Goal: Information Seeking & Learning: Learn about a topic

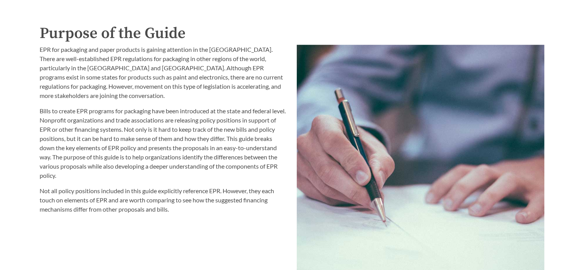
scroll to position [806, 0]
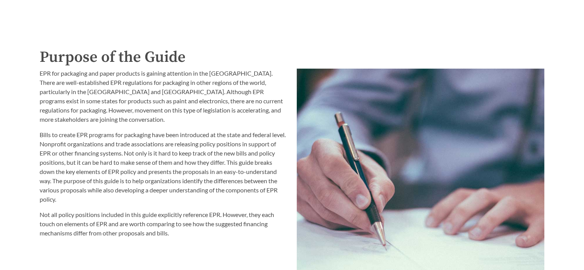
drag, startPoint x: 548, startPoint y: 133, endPoint x: 527, endPoint y: 135, distance: 20.5
click at [527, 135] on div "Photo by [PERSON_NAME]" at bounding box center [420, 228] width 257 height 328
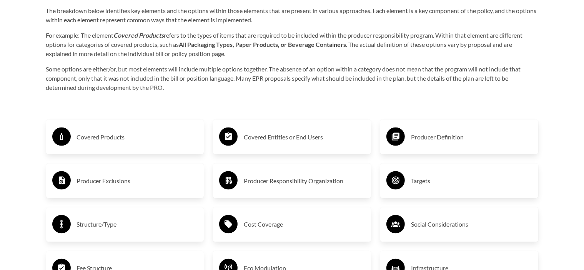
scroll to position [1204, 0]
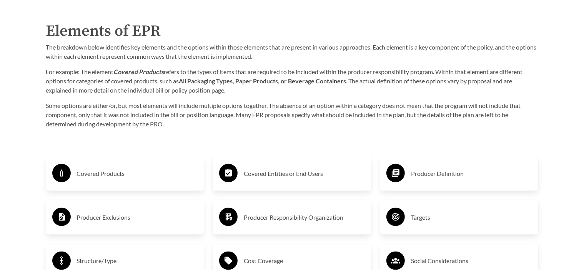
click at [157, 169] on h3 "Covered Products" at bounding box center [137, 174] width 121 height 12
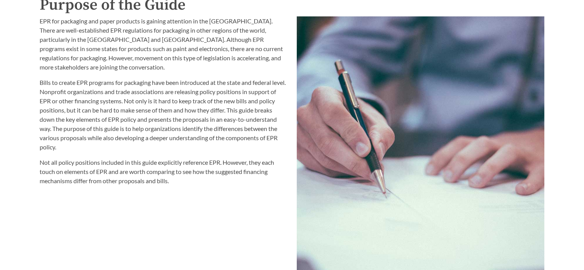
scroll to position [860, 0]
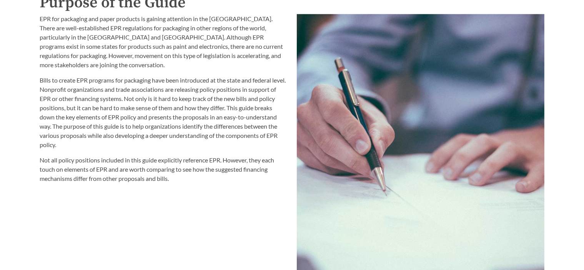
click at [573, 131] on div "Introduction to the Guide for EPR Proposals Search the Guide [US_STATE] Introdu…" at bounding box center [292, 169] width 584 height 1969
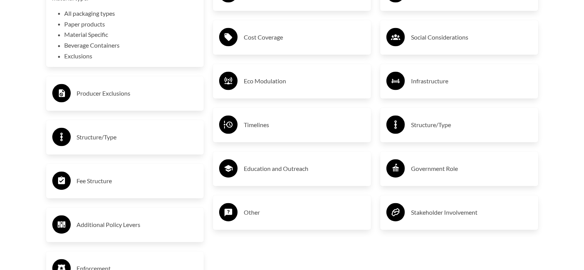
scroll to position [1430, 0]
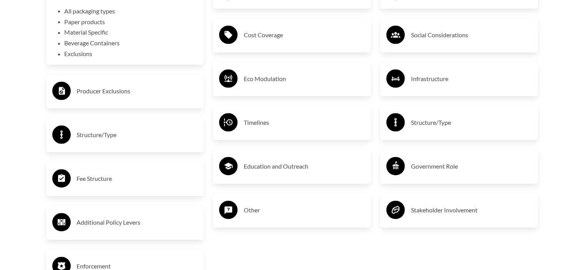
click at [128, 90] on h3 "Producer Exclusions" at bounding box center [137, 91] width 121 height 12
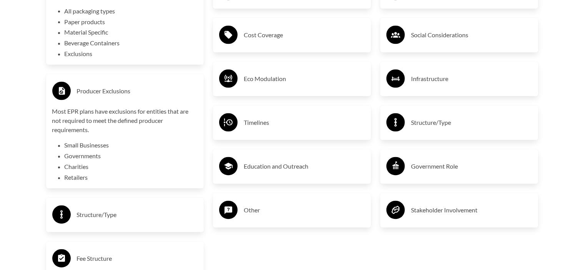
scroll to position [1551, 0]
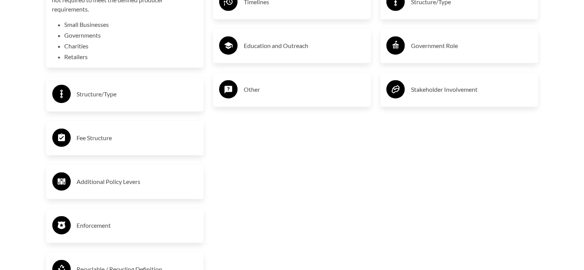
click at [453, 99] on div "Stakeholder Involvement" at bounding box center [459, 89] width 146 height 22
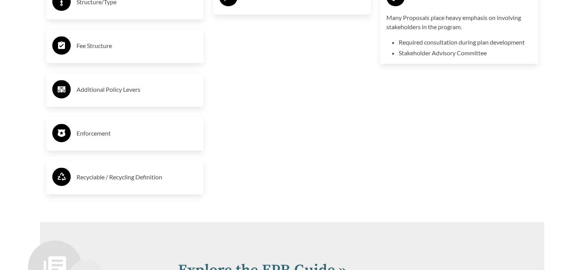
scroll to position [1640, 0]
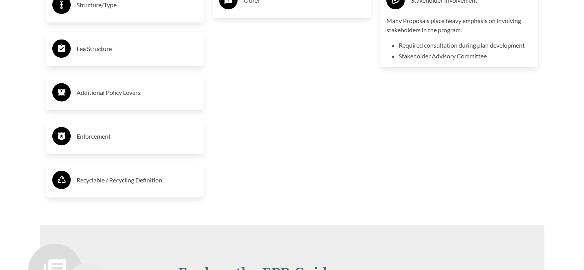
click at [146, 177] on h3 "Recyclable / Recycling Definition" at bounding box center [137, 180] width 121 height 12
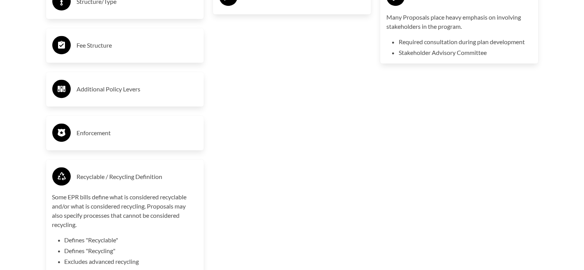
scroll to position [1636, 0]
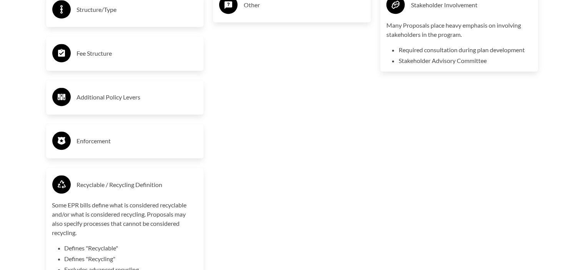
click at [199, 147] on div "Enforcement" at bounding box center [125, 141] width 158 height 35
click at [139, 138] on h3 "Enforcement" at bounding box center [137, 141] width 121 height 12
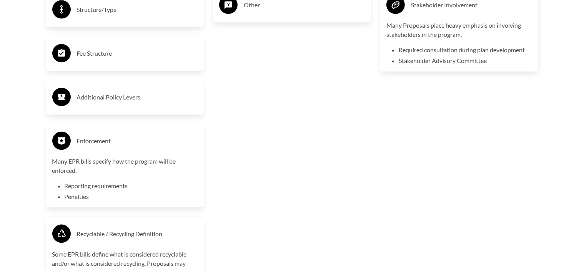
click at [122, 89] on div "Additional Policy Levers" at bounding box center [125, 97] width 146 height 22
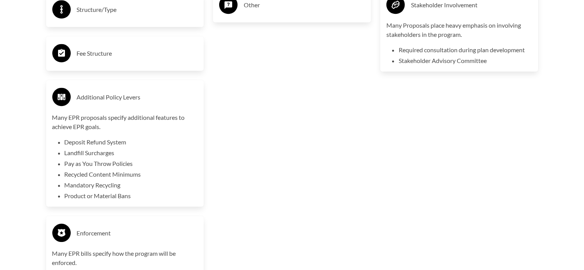
click at [143, 60] on div "Fee Structure" at bounding box center [125, 53] width 146 height 22
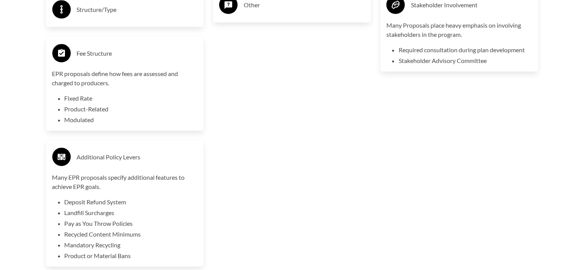
scroll to position [1462, 0]
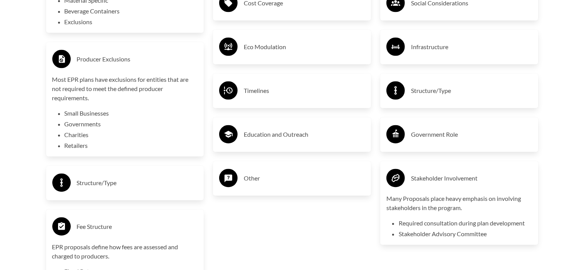
click at [280, 138] on h3 "Education and Outreach" at bounding box center [304, 134] width 121 height 12
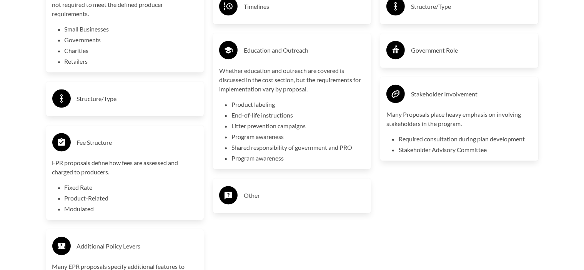
scroll to position [1482, 0]
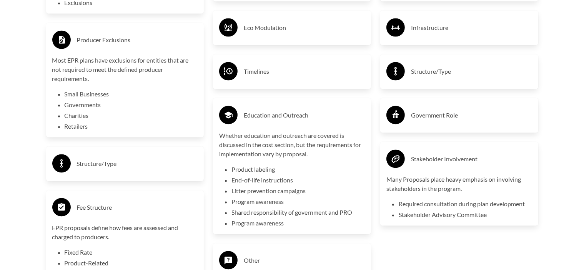
click at [442, 112] on h3 "Government Role" at bounding box center [471, 115] width 121 height 12
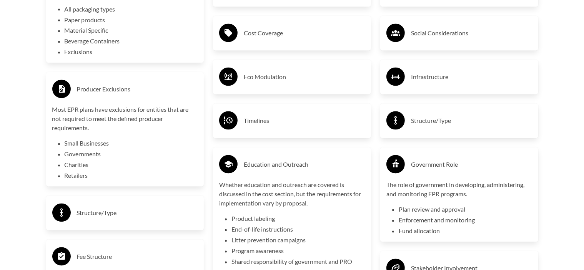
scroll to position [1421, 0]
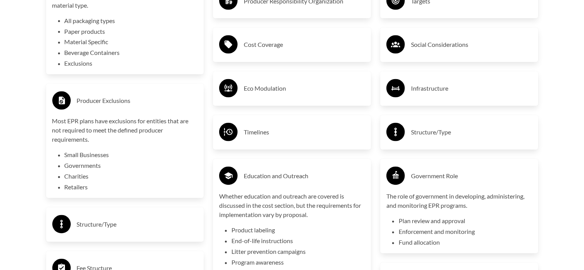
click at [452, 133] on h3 "Structure/Type" at bounding box center [471, 132] width 121 height 12
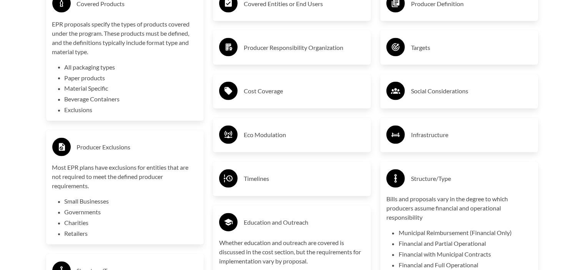
scroll to position [1336, 0]
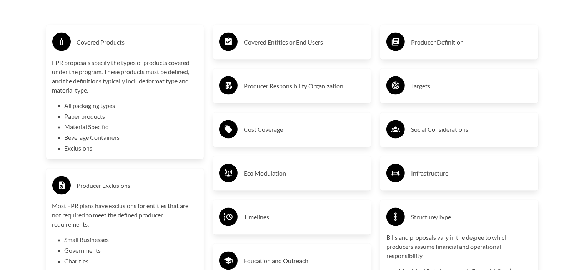
click at [438, 170] on h3 "Infrastructure" at bounding box center [471, 174] width 121 height 12
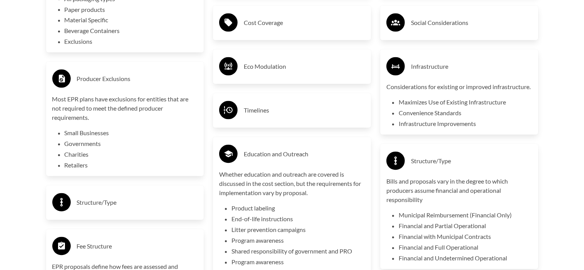
scroll to position [1369, 0]
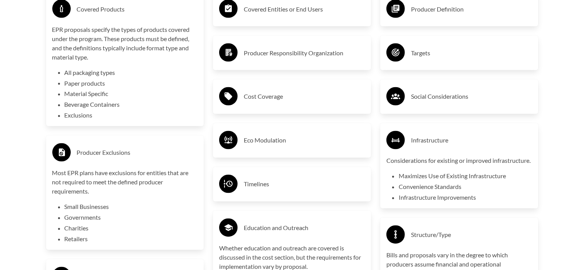
click at [302, 194] on div "Timelines" at bounding box center [292, 184] width 146 height 22
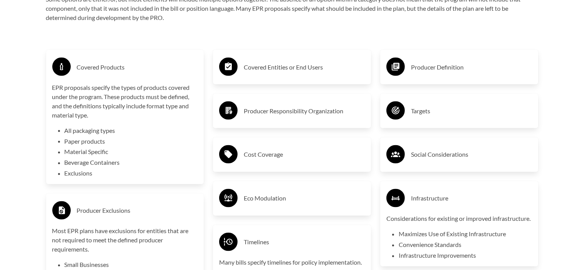
scroll to position [1308, 0]
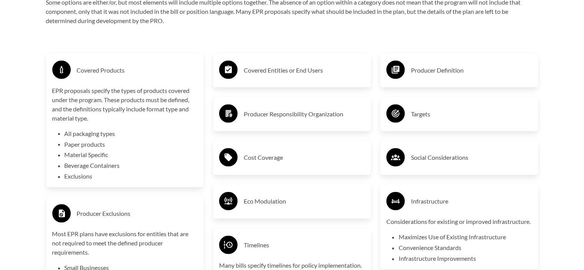
click at [449, 196] on h3 "Infrastructure" at bounding box center [471, 202] width 121 height 12
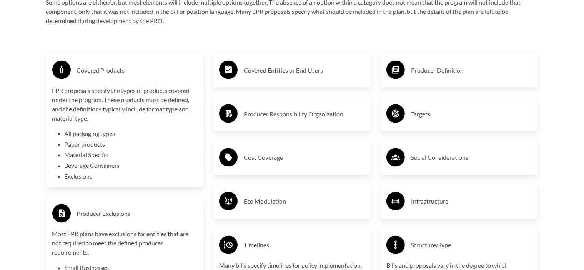
click at [446, 153] on h3 "Social Considerations" at bounding box center [471, 158] width 121 height 12
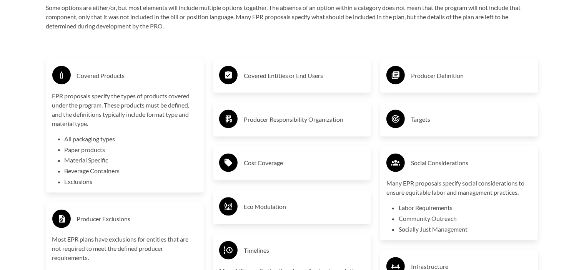
scroll to position [1293, 0]
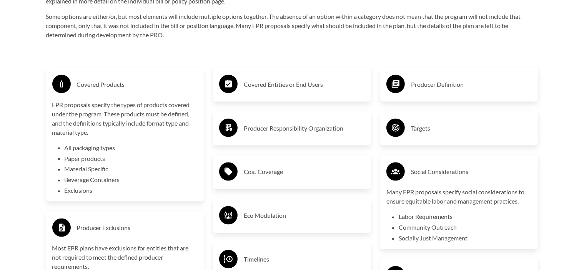
click at [452, 124] on h3 "Targets" at bounding box center [471, 128] width 121 height 12
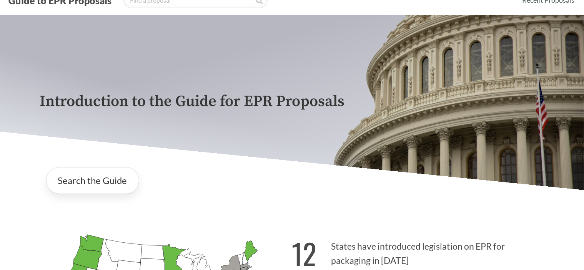
scroll to position [0, 0]
